Goal: Share content: Share content

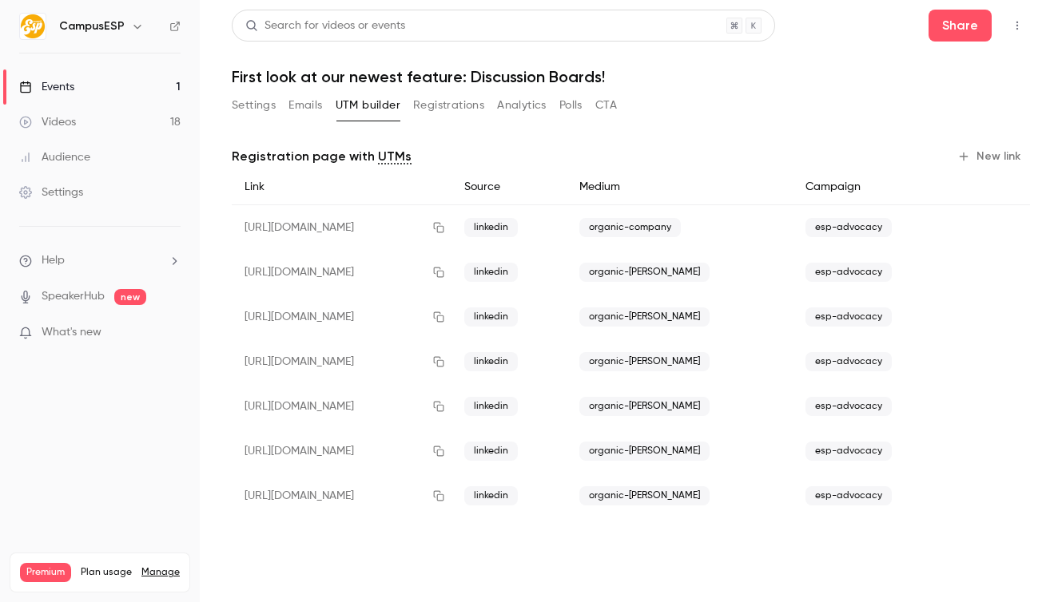
click at [264, 104] on button "Settings" at bounding box center [254, 106] width 44 height 26
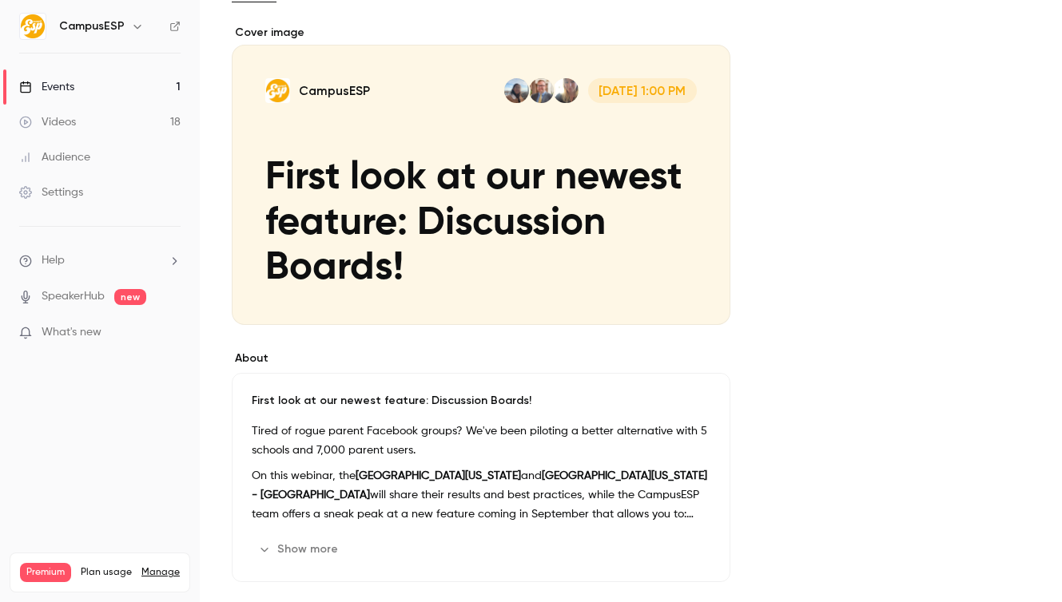
scroll to position [285, 0]
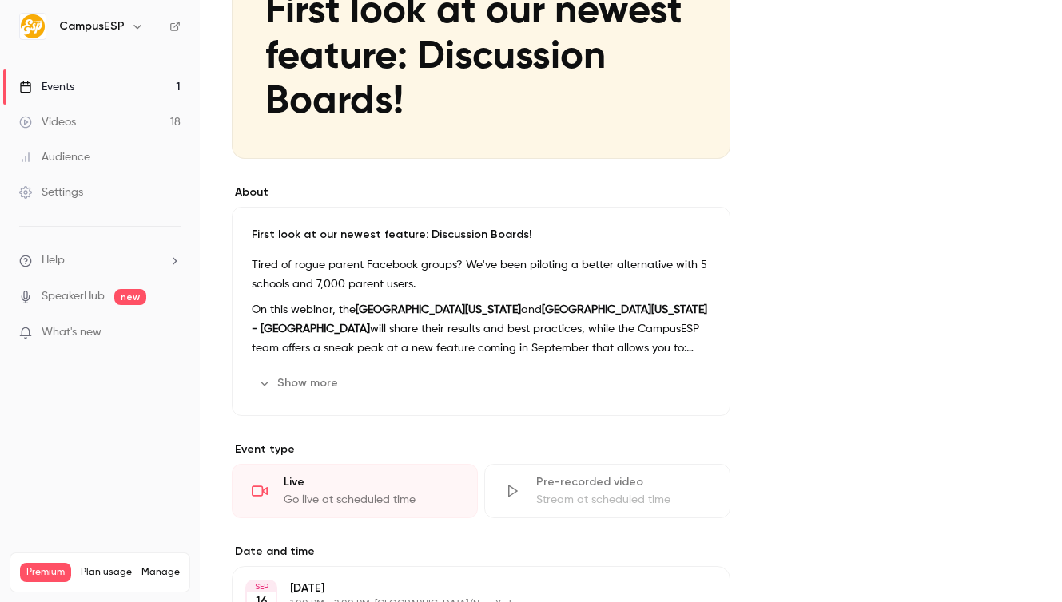
click at [410, 378] on div "Show more Edit" at bounding box center [481, 384] width 458 height 26
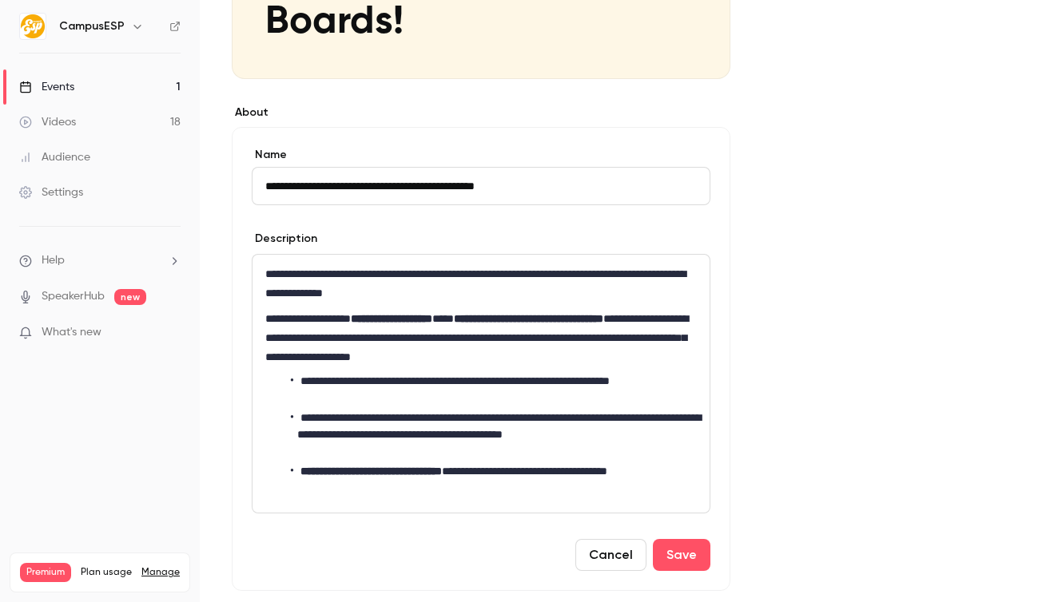
scroll to position [392, 0]
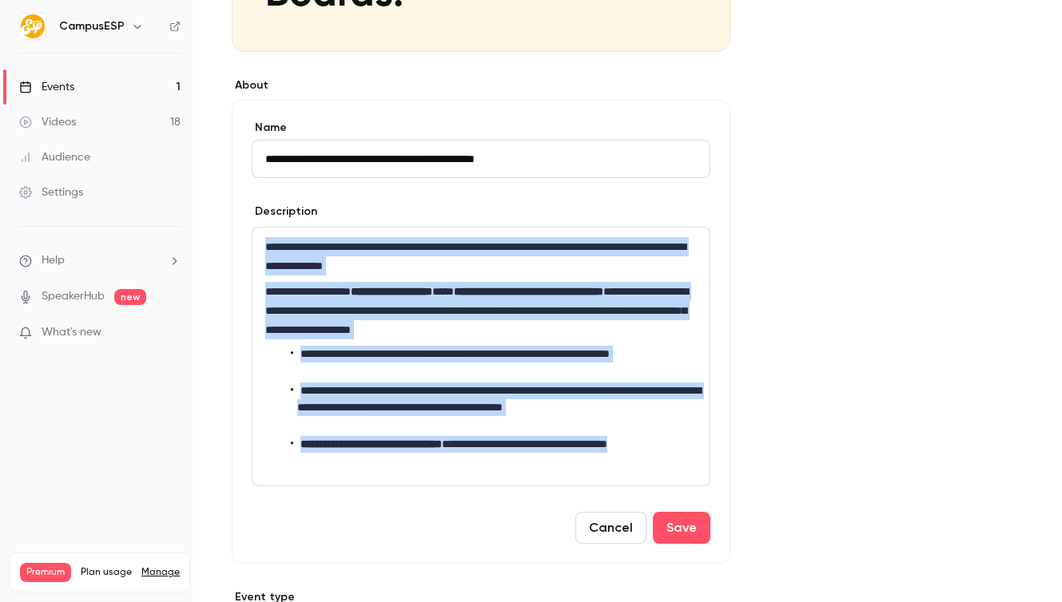
drag, startPoint x: 363, startPoint y: 470, endPoint x: 250, endPoint y: 241, distance: 254.7
click at [250, 240] on div "**********" at bounding box center [481, 332] width 498 height 464
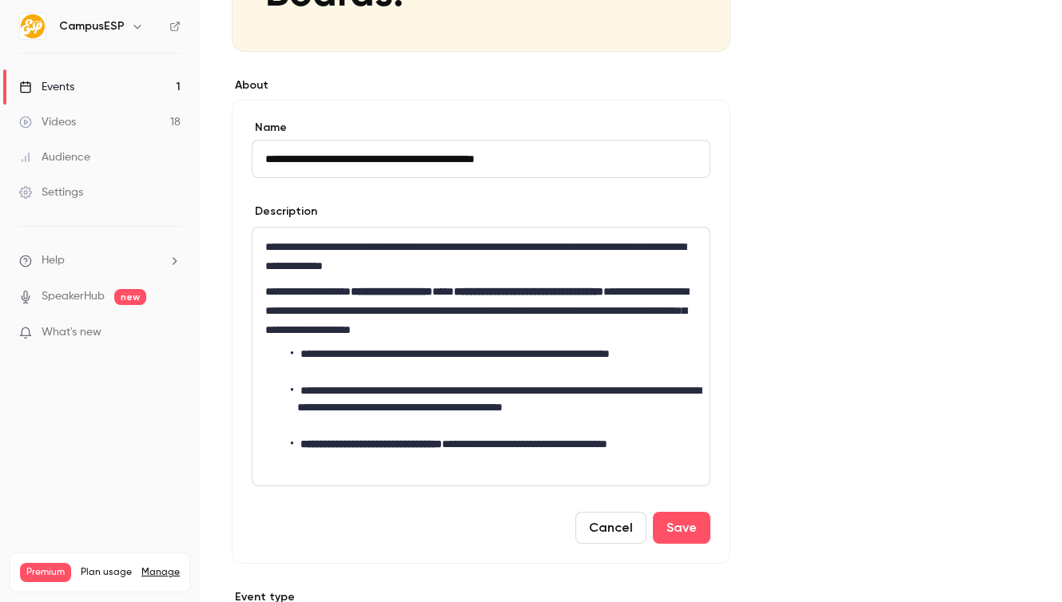
click at [692, 212] on div "Description" at bounding box center [481, 214] width 458 height 20
click at [133, 85] on link "Events 1" at bounding box center [100, 86] width 200 height 35
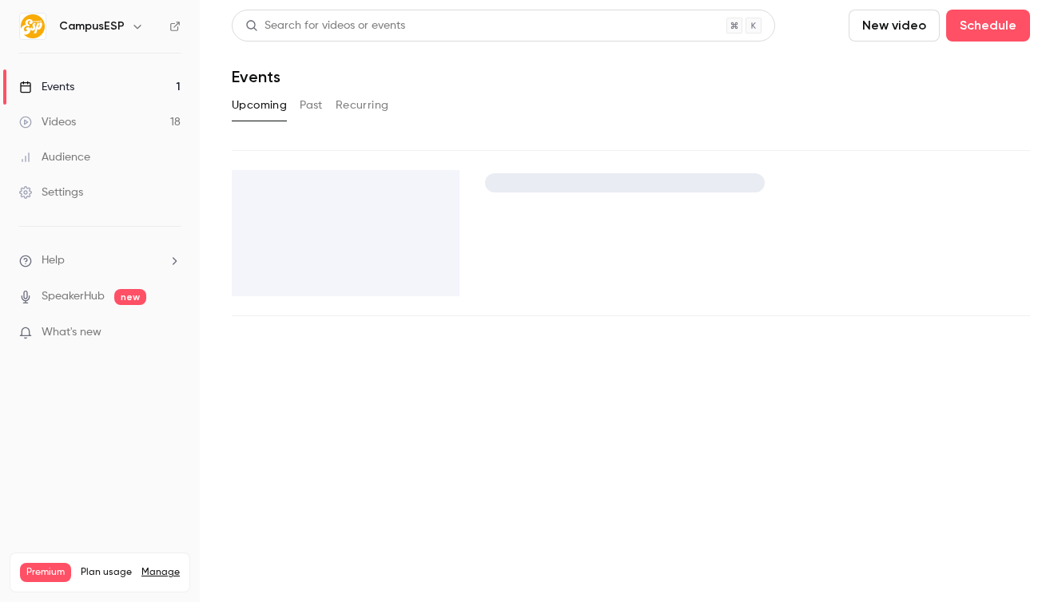
click at [320, 109] on button "Past" at bounding box center [311, 106] width 23 height 26
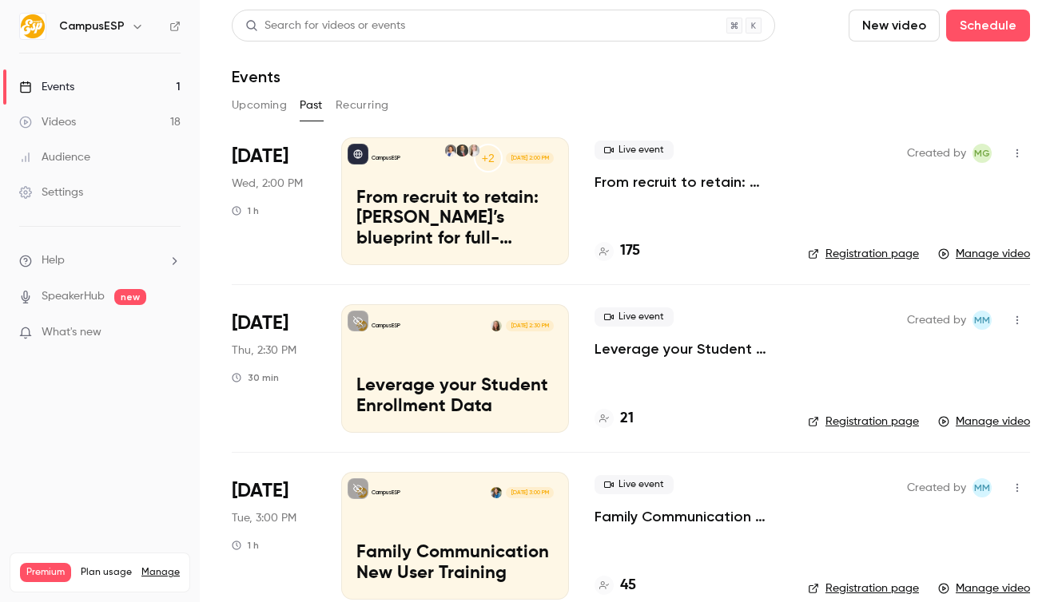
click at [133, 111] on link "Videos 18" at bounding box center [100, 122] width 200 height 35
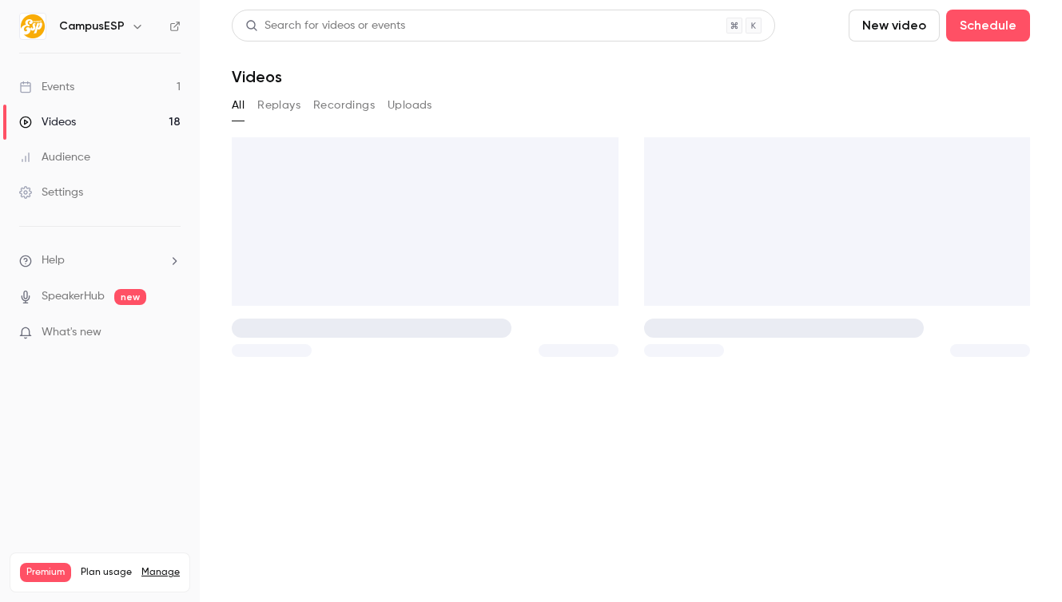
click at [407, 103] on button "Uploads" at bounding box center [409, 106] width 45 height 26
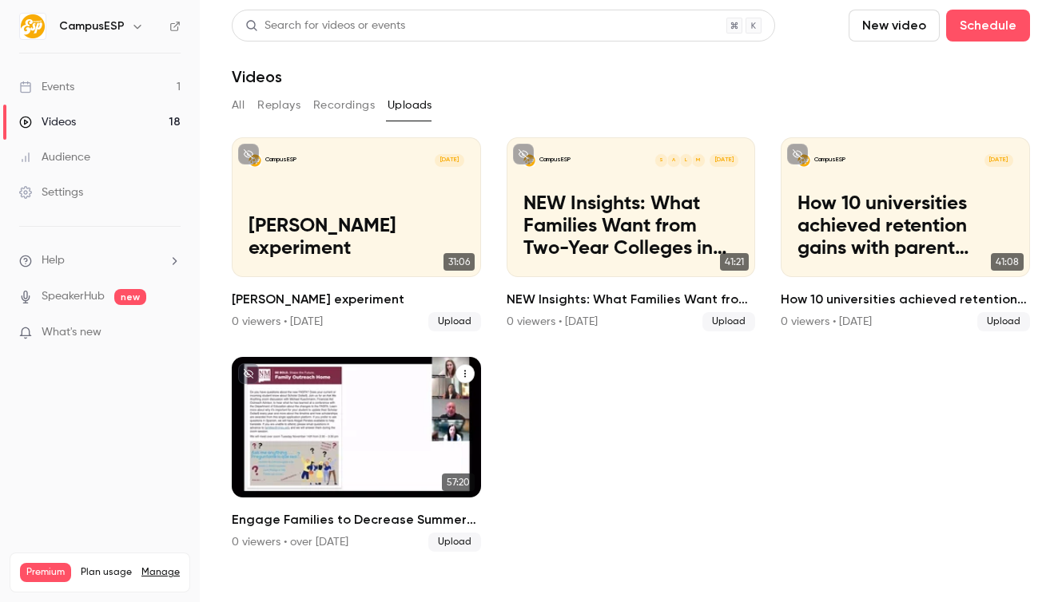
click at [462, 372] on icon "Engage Families to Decrease Summer Melt" at bounding box center [465, 374] width 10 height 10
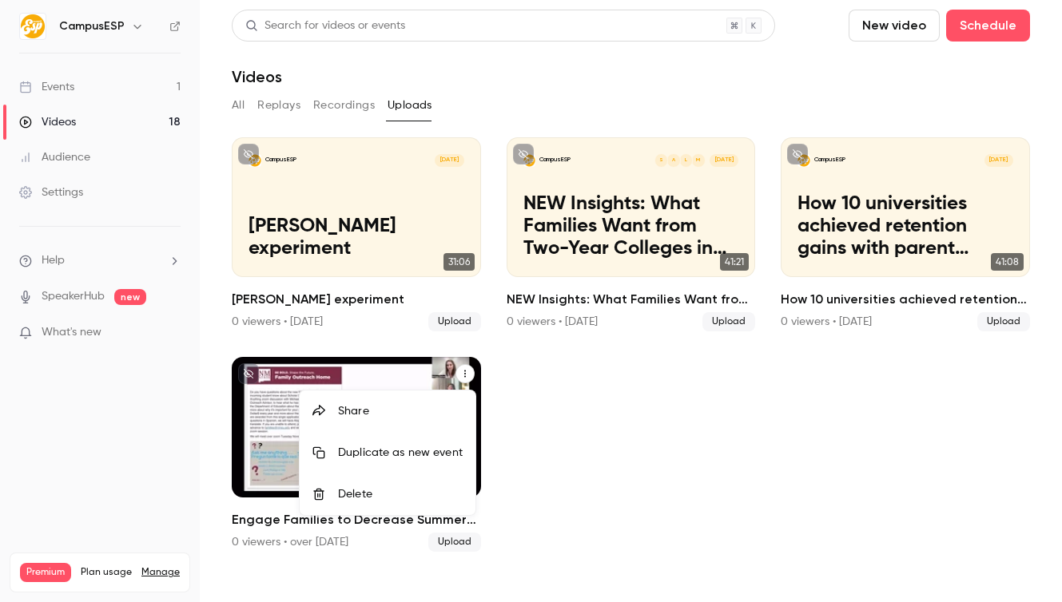
click at [525, 444] on div at bounding box center [531, 301] width 1062 height 602
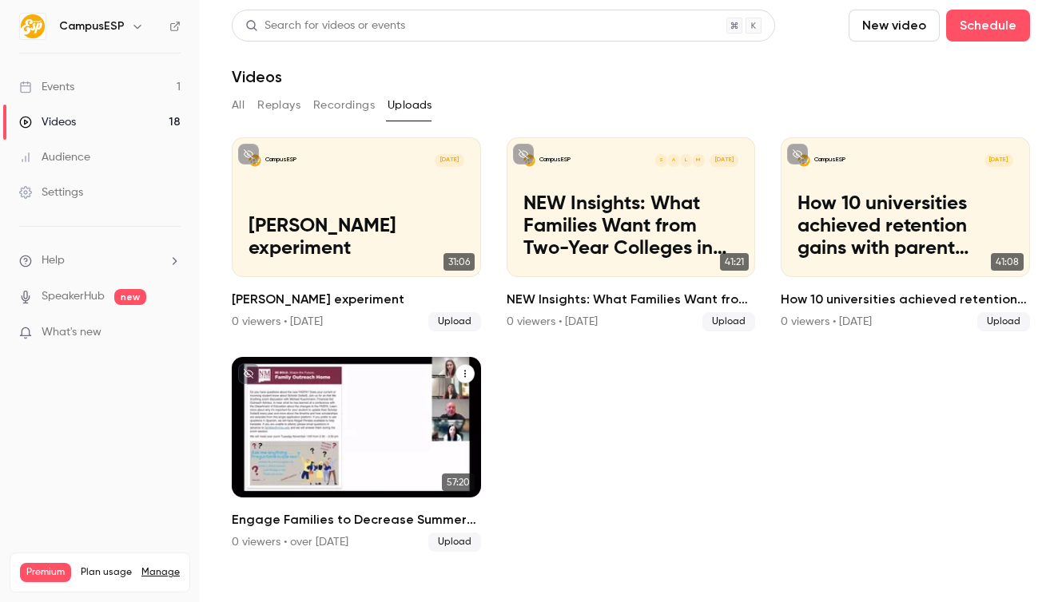
click at [394, 512] on h2 "Engage Families to Decrease Summer Melt" at bounding box center [356, 519] width 249 height 19
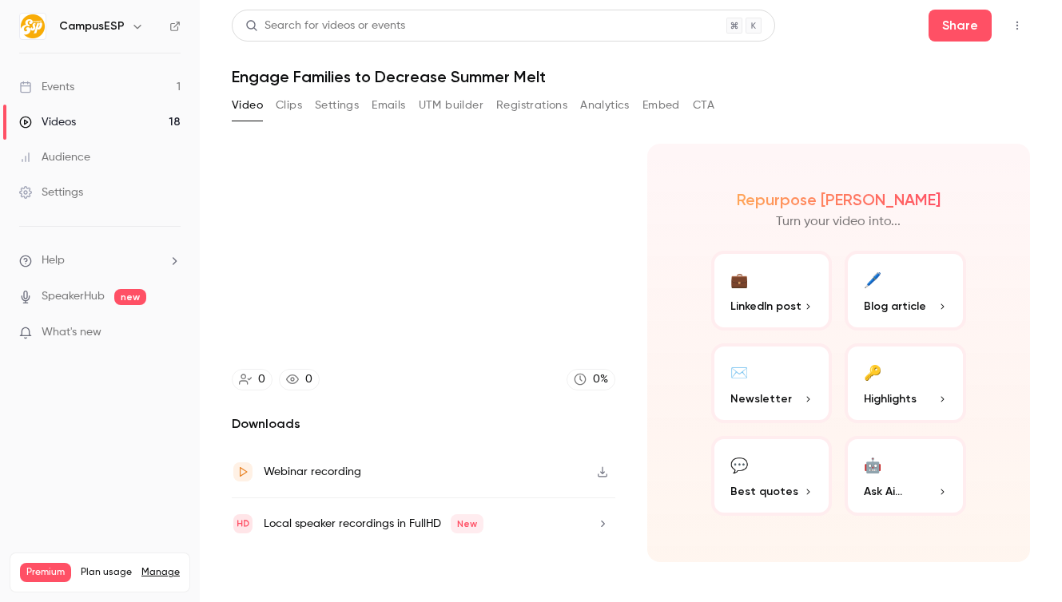
click at [651, 103] on button "Embed" at bounding box center [661, 106] width 38 height 26
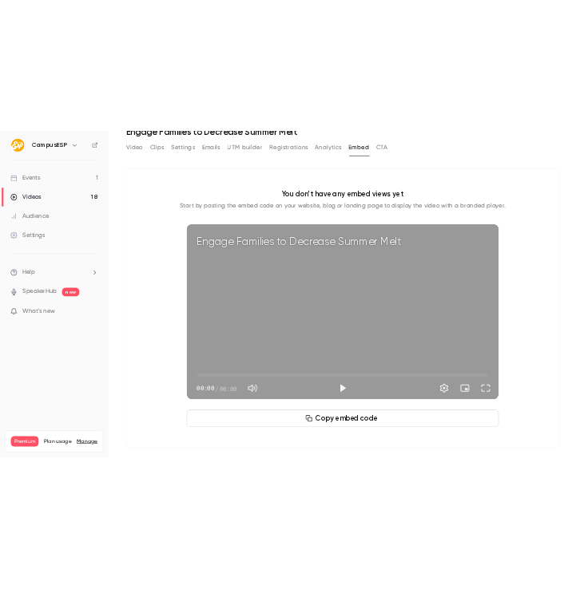
scroll to position [77, 0]
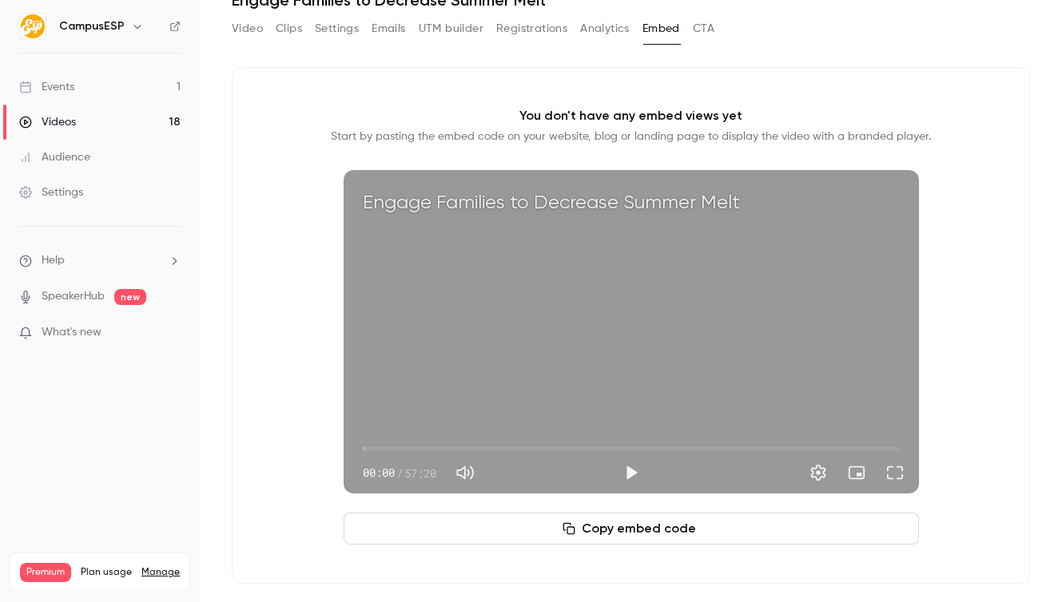
click at [588, 540] on button "Copy embed code" at bounding box center [630, 529] width 575 height 32
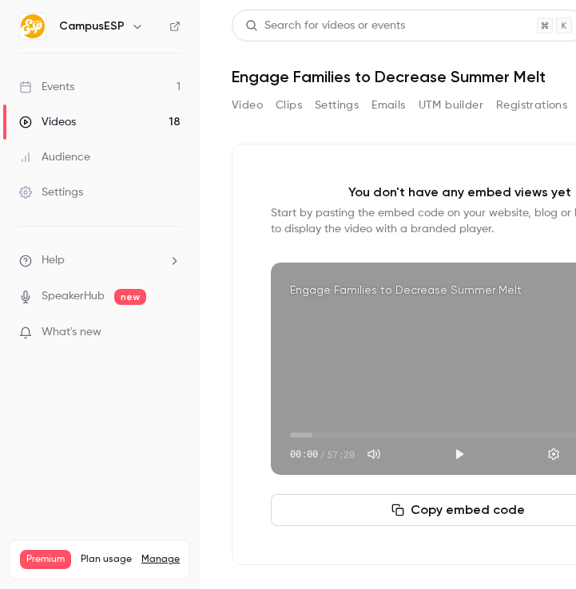
scroll to position [2, 0]
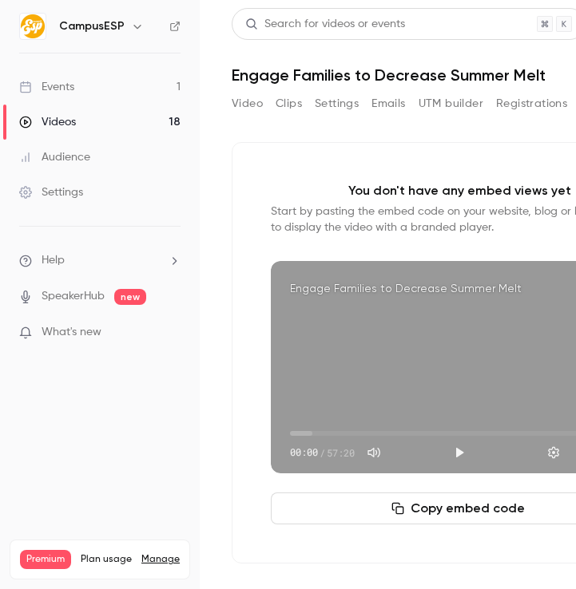
click at [252, 104] on button "Video" at bounding box center [247, 104] width 31 height 26
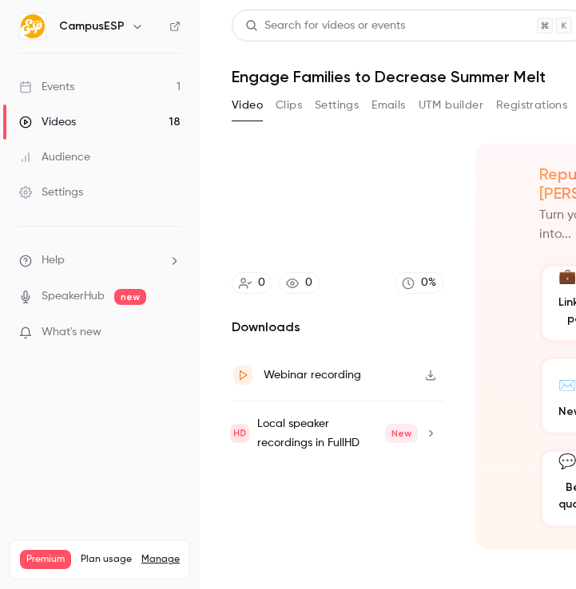
click at [299, 109] on button "Clips" at bounding box center [289, 106] width 26 height 26
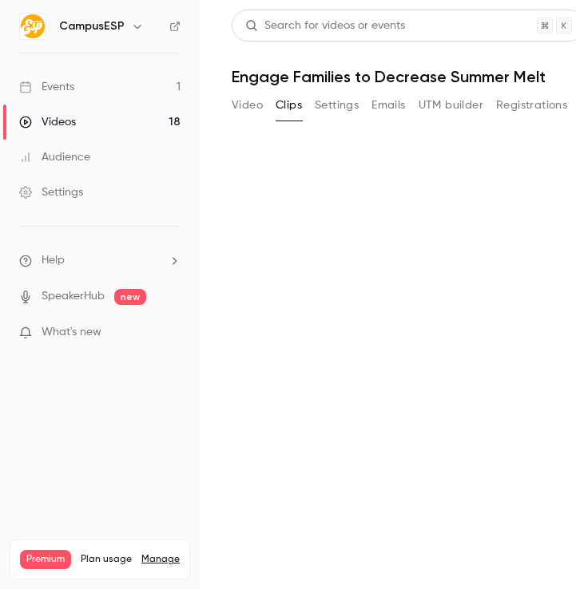
click at [317, 109] on button "Settings" at bounding box center [337, 106] width 44 height 26
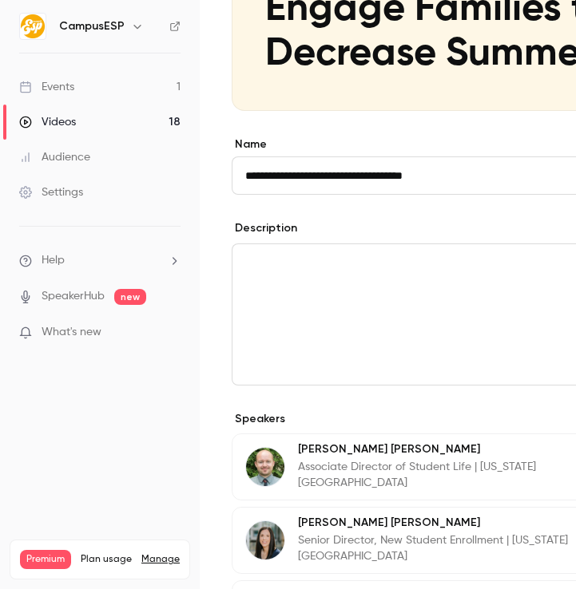
scroll to position [454, 0]
